Goal: Information Seeking & Learning: Learn about a topic

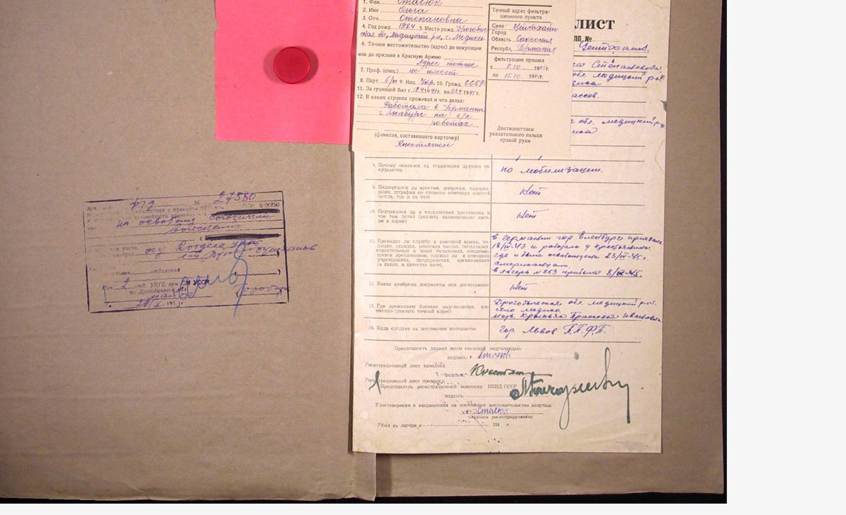
scroll to position [314, 0]
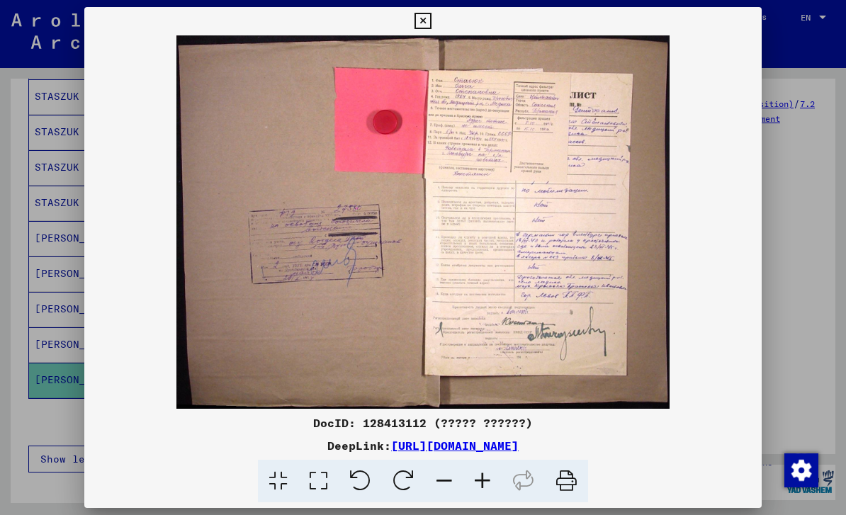
click at [431, 25] on icon at bounding box center [422, 21] width 16 height 17
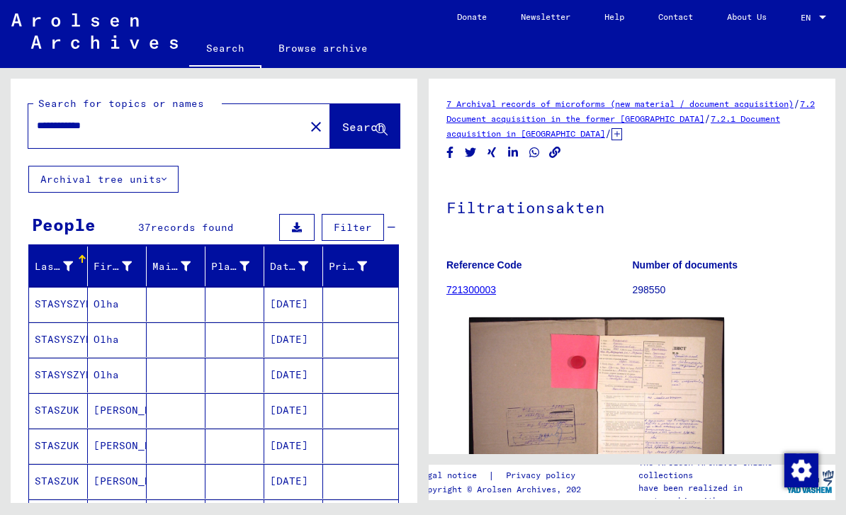
scroll to position [0, 0]
click at [341, 46] on link "Browse archive" at bounding box center [322, 48] width 123 height 34
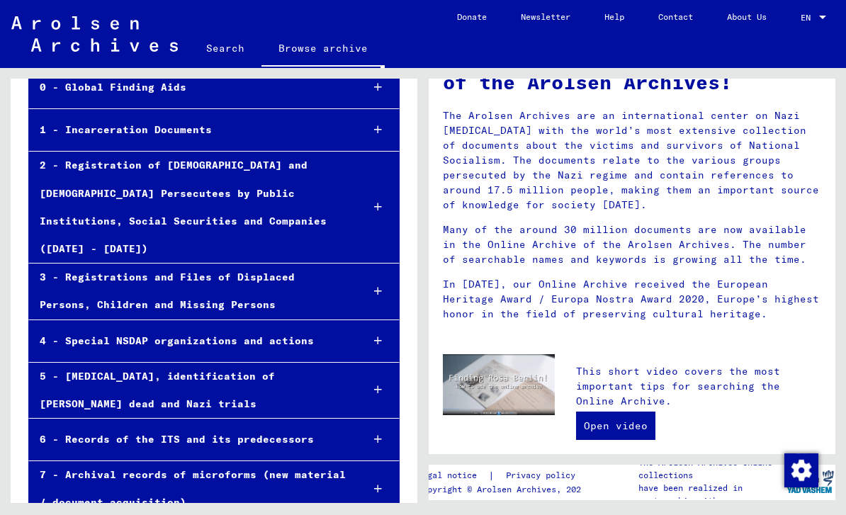
scroll to position [33, 0]
click at [372, 271] on div at bounding box center [378, 292] width 42 height 42
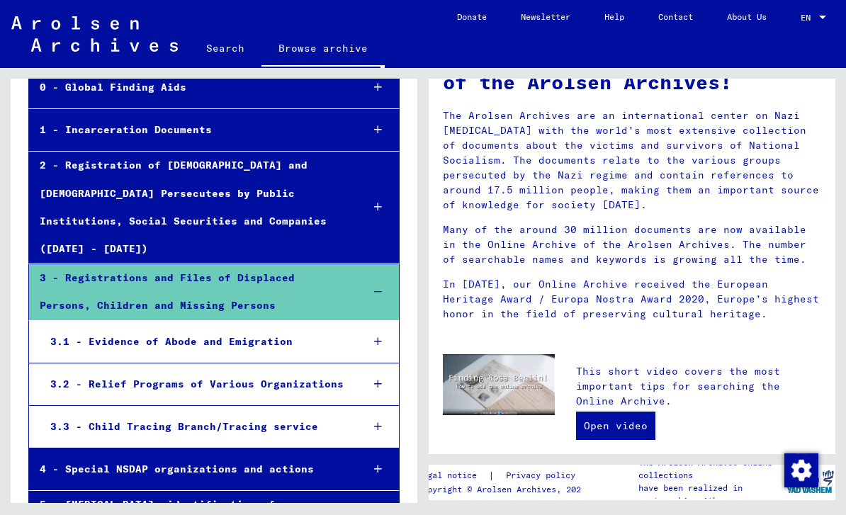
click at [88, 370] on div "3.2 - Relief Programs of Various Organizations" at bounding box center [195, 384] width 310 height 28
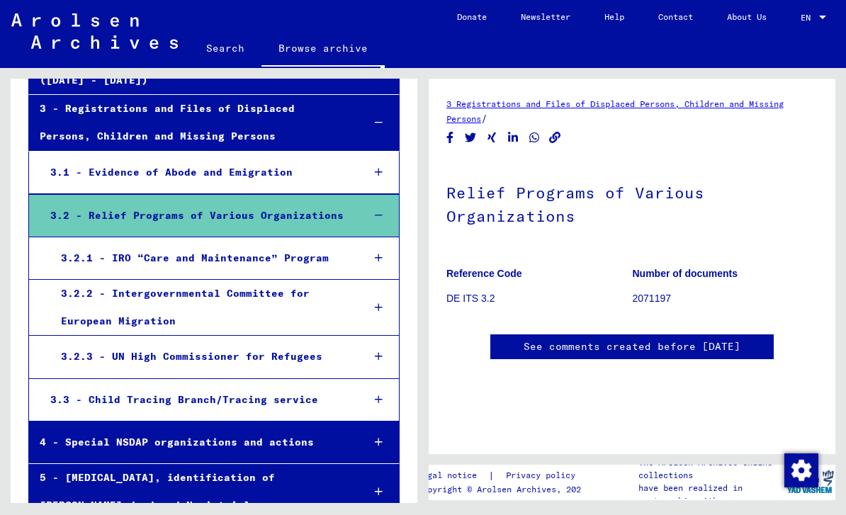
scroll to position [288, 0]
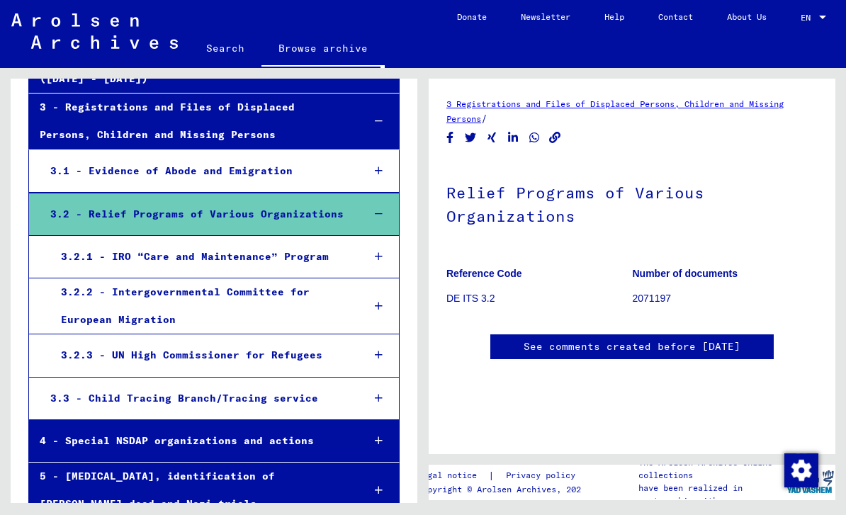
click at [117, 243] on div "3.2.1 - IRO “Care and Maintenance” Program" at bounding box center [200, 257] width 301 height 28
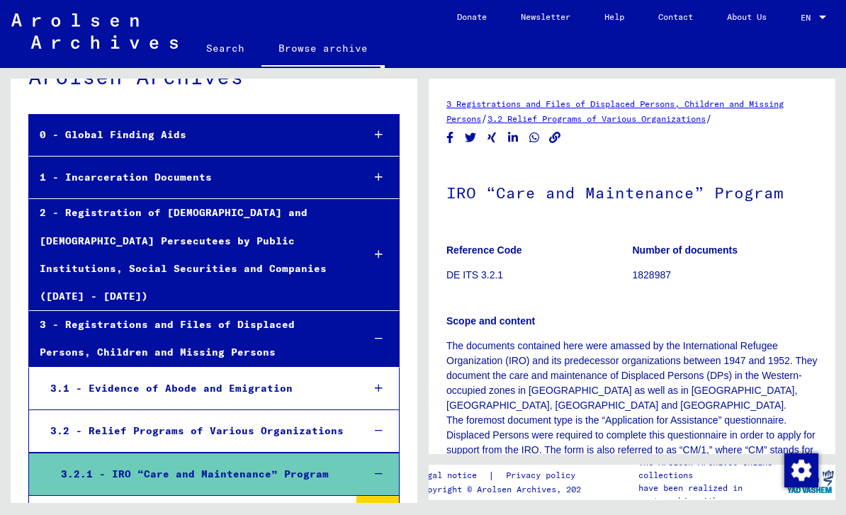
scroll to position [69, 0]
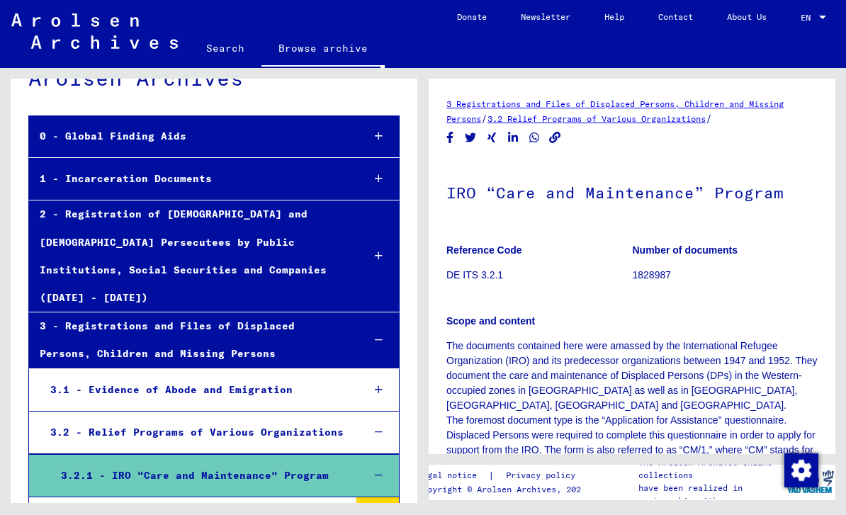
click at [114, 312] on div "3 - Registrations and Files of Displaced Persons, Children and Missing Persons" at bounding box center [190, 339] width 322 height 55
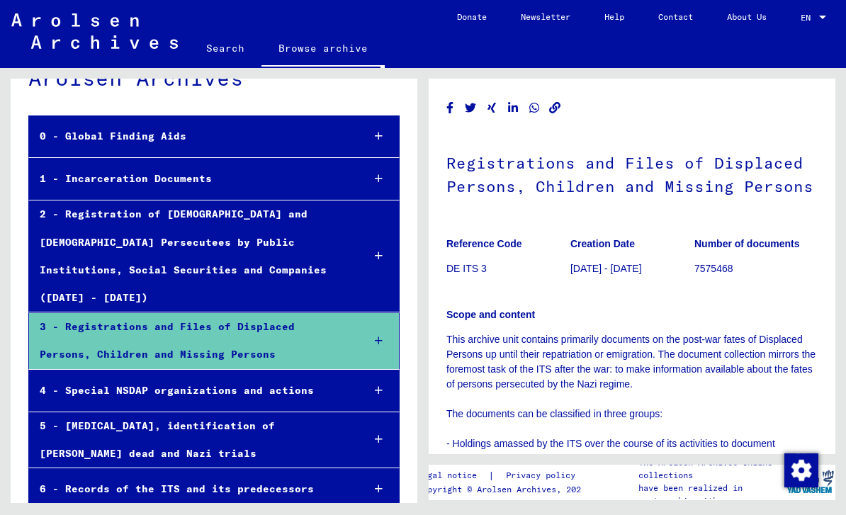
click at [377, 336] on icon at bounding box center [379, 341] width 8 height 10
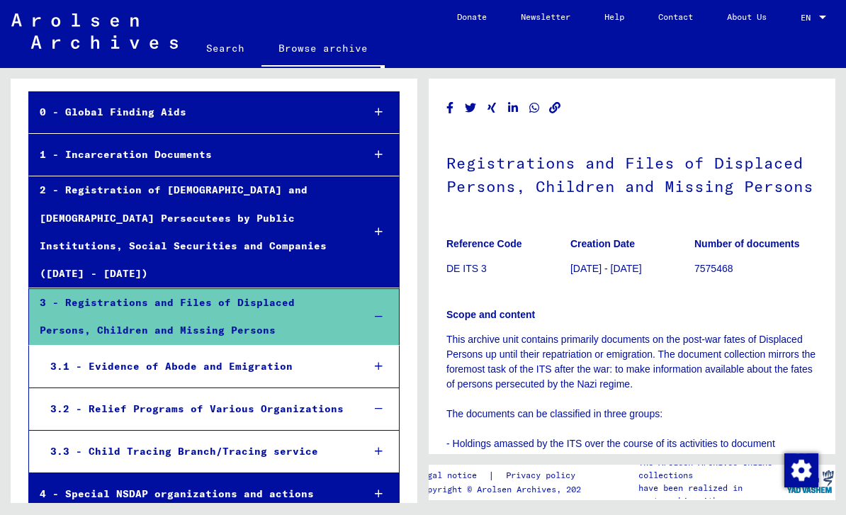
scroll to position [95, 0]
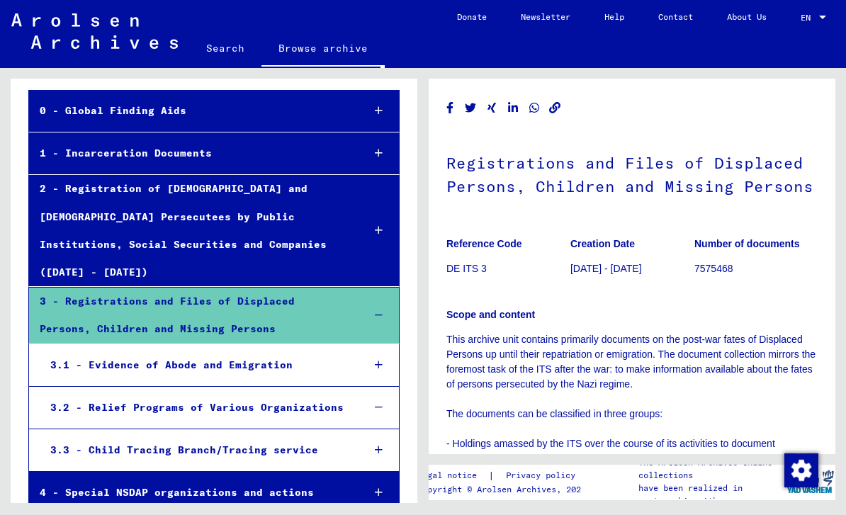
click at [330, 394] on div "3.2 - Relief Programs of Various Organizations" at bounding box center [196, 408] width 312 height 28
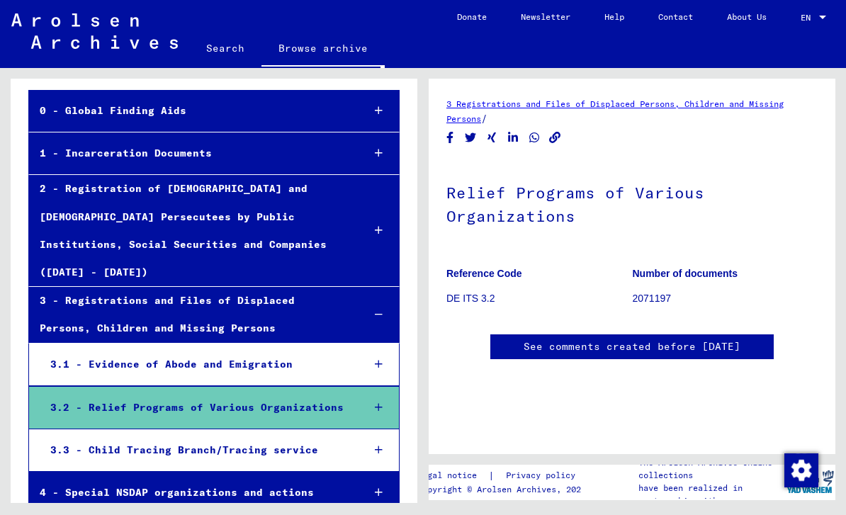
click at [380, 402] on icon at bounding box center [379, 407] width 8 height 10
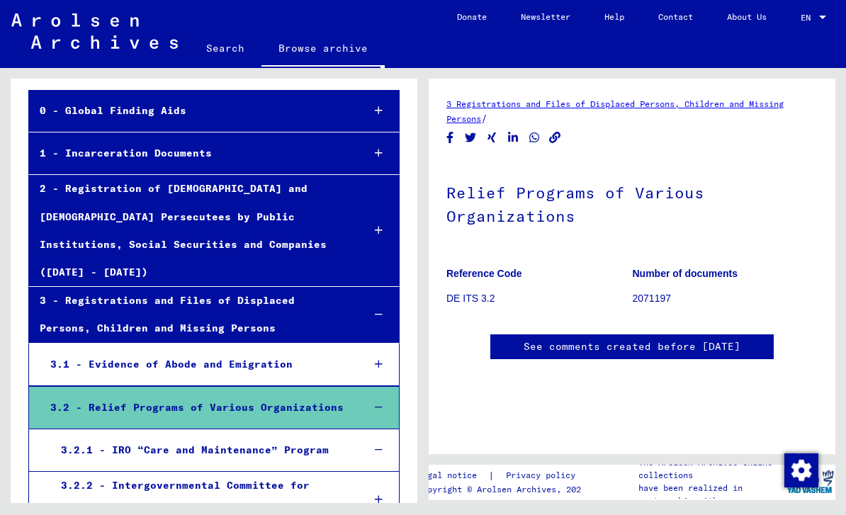
click at [380, 359] on icon at bounding box center [379, 364] width 8 height 10
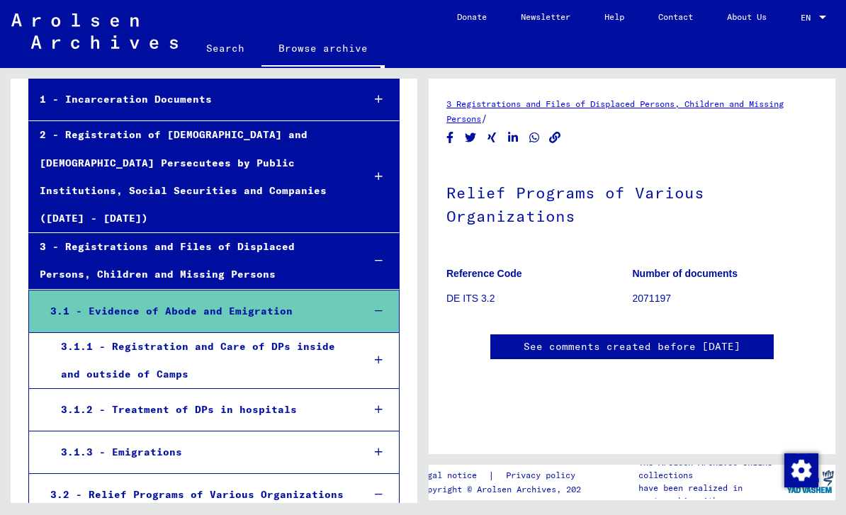
scroll to position [156, 0]
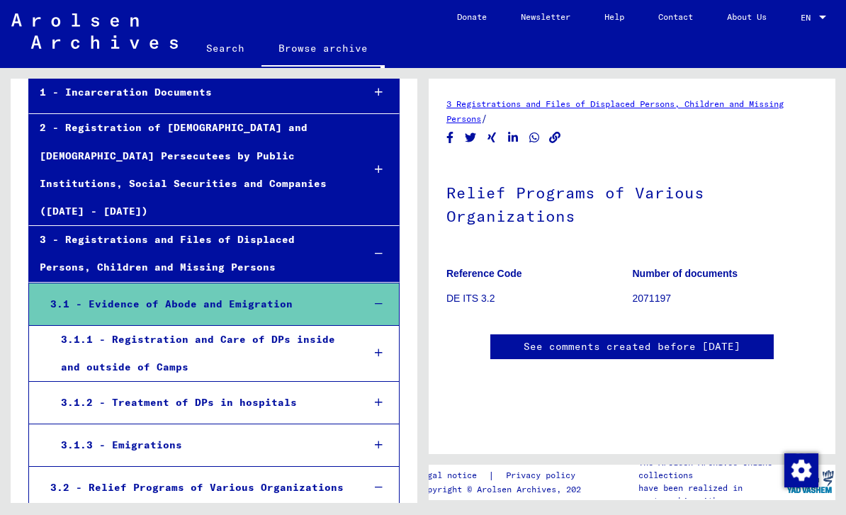
click at [129, 326] on div "3.1.1 - Registration and Care of DPs inside and outside of Camps" at bounding box center [200, 353] width 301 height 55
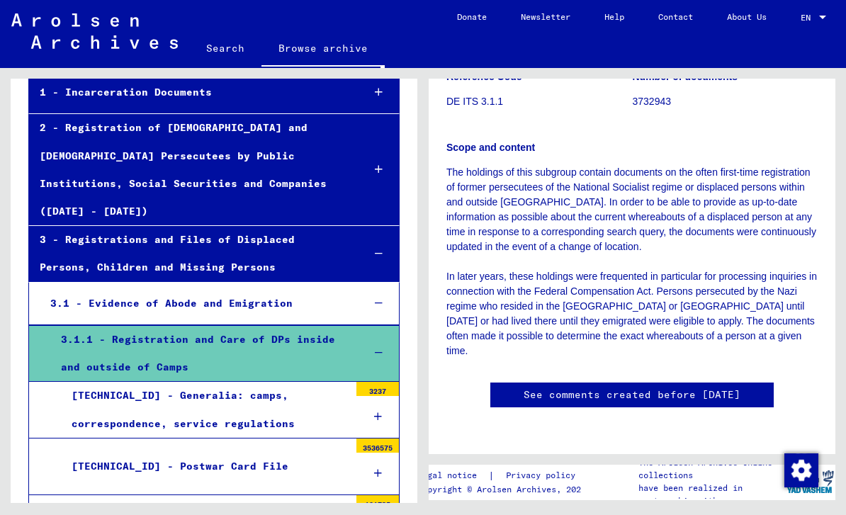
scroll to position [654, 0]
click at [104, 326] on div "3.1.1 - Registration and Care of DPs inside and outside of Camps" at bounding box center [200, 353] width 301 height 55
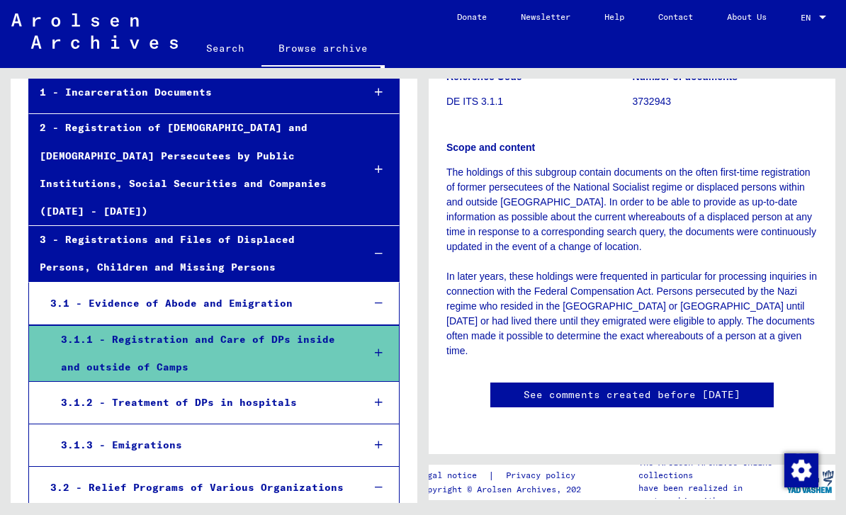
click at [382, 440] on icon at bounding box center [379, 445] width 8 height 10
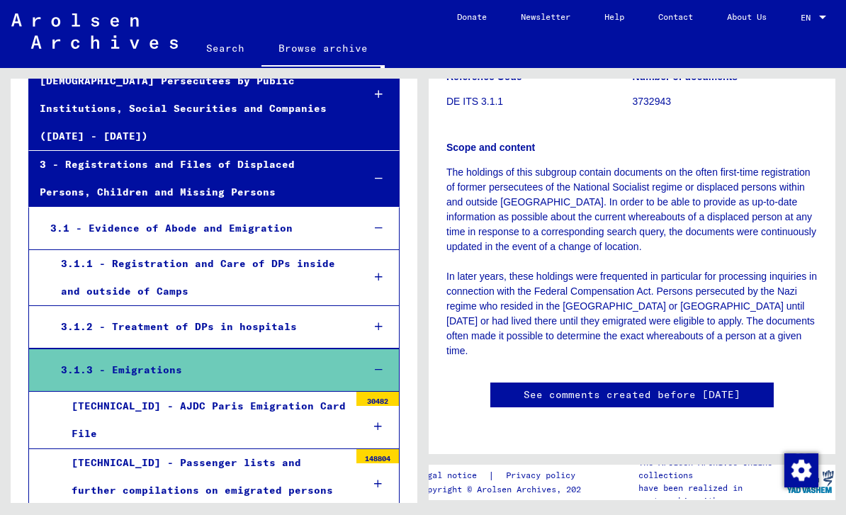
scroll to position [252, 0]
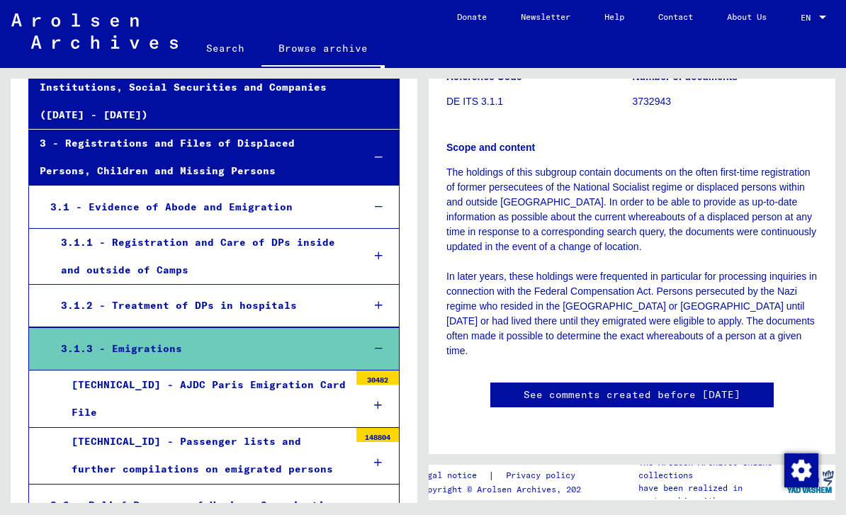
click at [115, 428] on div "[TECHNICAL_ID] - Passenger lists and further compilations on emigrated persons" at bounding box center [205, 455] width 288 height 55
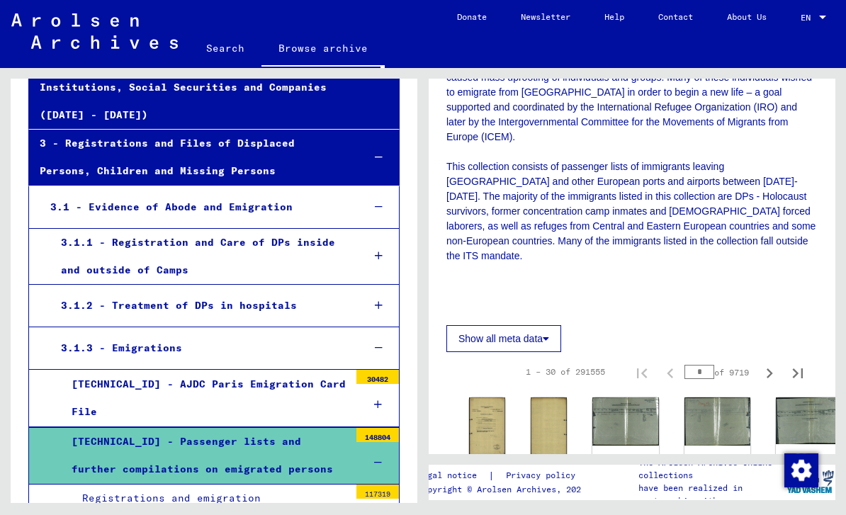
scroll to position [298, 0]
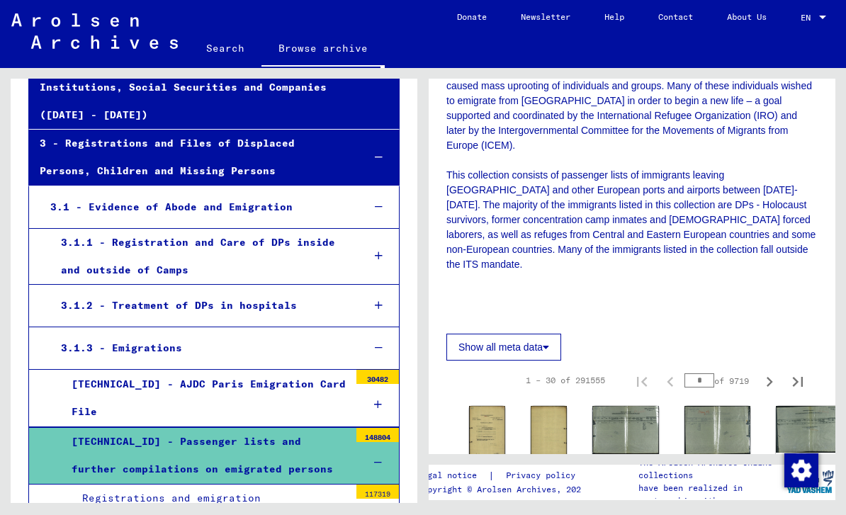
click at [547, 342] on icon at bounding box center [546, 347] width 6 height 10
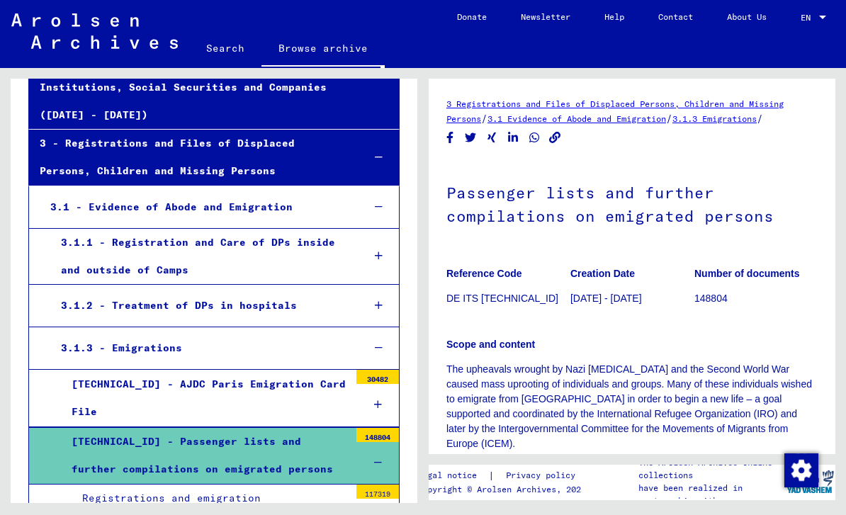
scroll to position [0, 0]
